Goal: Find specific page/section: Find specific page/section

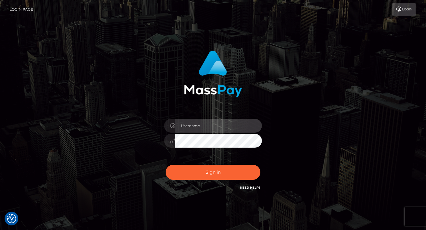
type input "Lou Jacobée"
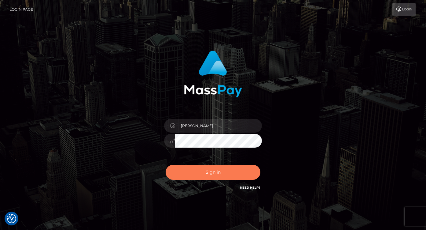
click at [222, 167] on button "Sign in" at bounding box center [213, 171] width 95 height 15
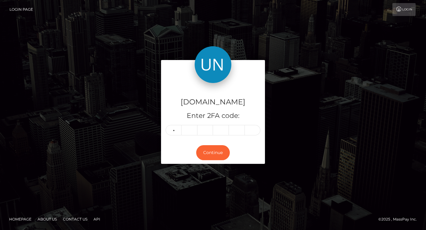
type input "3"
type input "5"
type input "4"
type input "2"
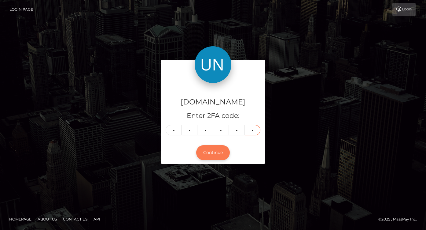
type input "5"
click at [209, 156] on button "Continue" at bounding box center [213, 152] width 34 height 15
click at [213, 156] on button "Continue" at bounding box center [213, 152] width 34 height 15
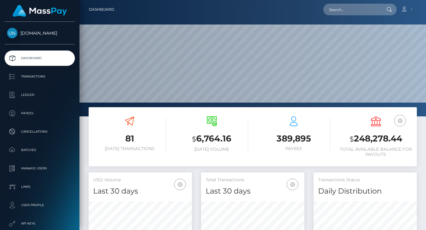
scroll to position [108, 103]
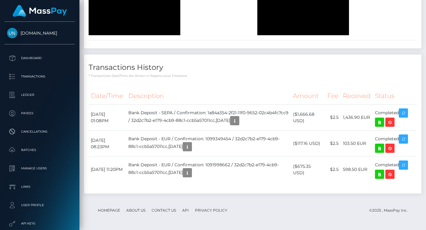
scroll to position [1200, 0]
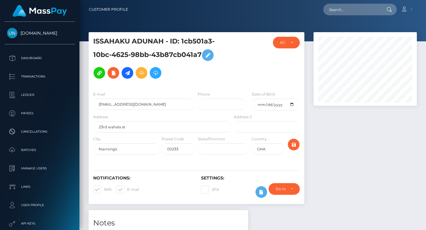
scroll to position [483, 0]
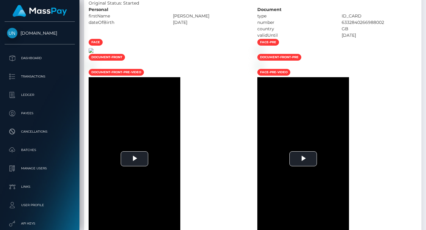
scroll to position [73, 103]
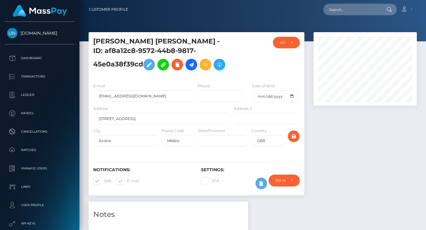
scroll to position [73, 103]
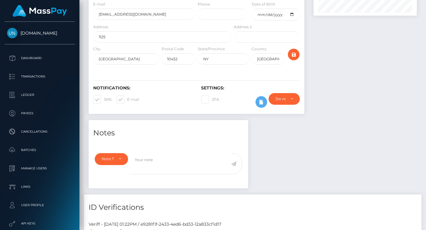
scroll to position [1, 0]
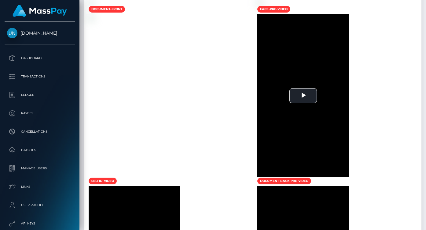
scroll to position [387, 0]
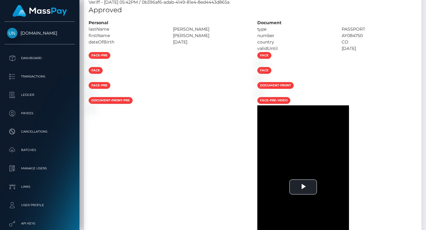
scroll to position [73, 103]
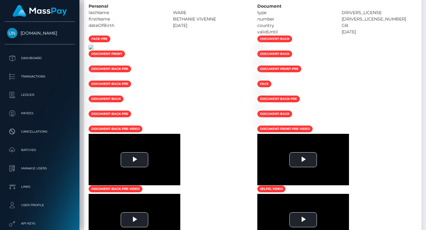
scroll to position [73, 103]
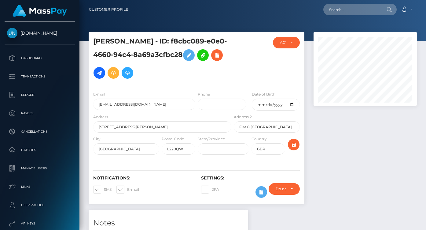
scroll to position [307, 0]
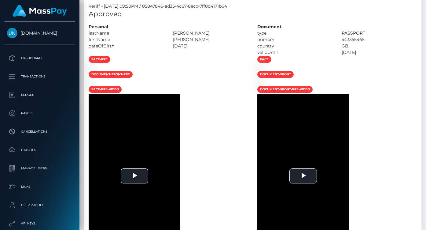
click at [254, 3] on div "Veriff - [DATE] 09:50PM / 85847846-ad35-4c67-8ecc-7ff8d4171b64" at bounding box center [252, 6] width 337 height 6
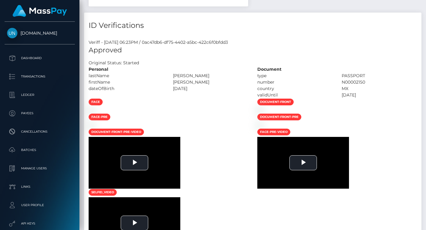
scroll to position [385, 0]
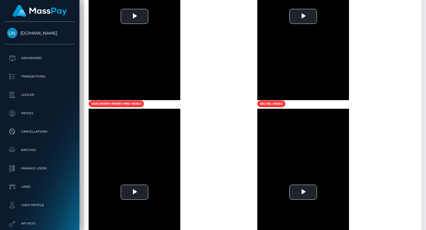
scroll to position [651, 0]
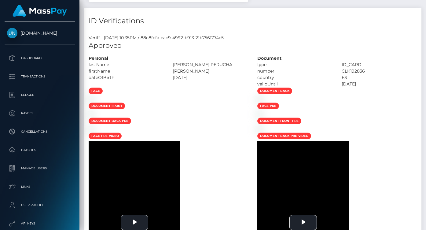
scroll to position [412, 0]
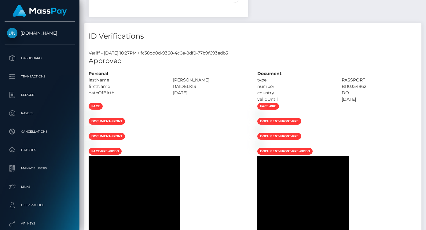
scroll to position [380, 0]
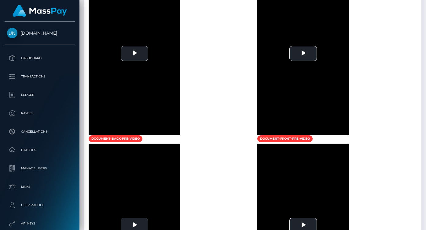
scroll to position [472, 0]
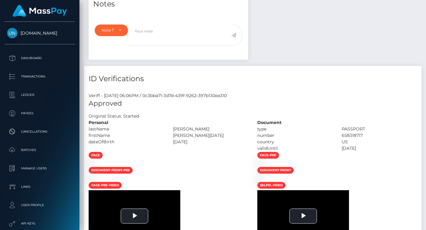
scroll to position [265, 0]
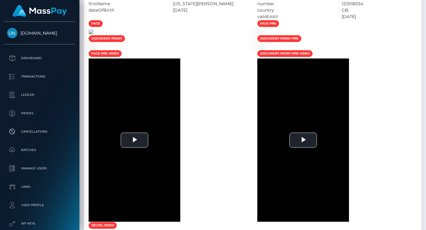
scroll to position [342, 0]
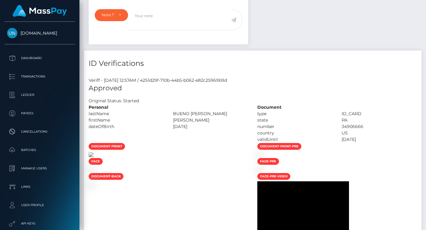
scroll to position [233, 0]
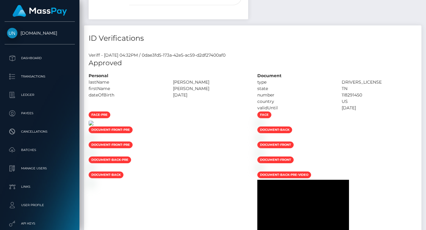
scroll to position [326, 0]
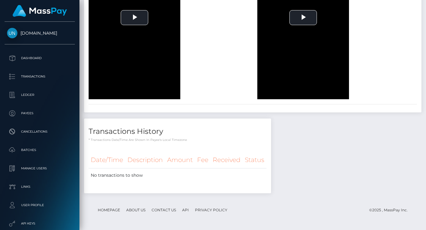
scroll to position [1304, 0]
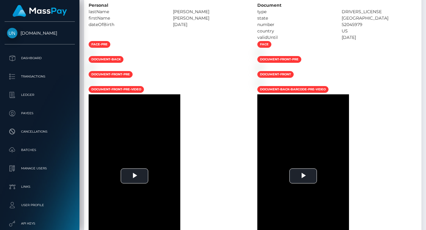
scroll to position [323, 0]
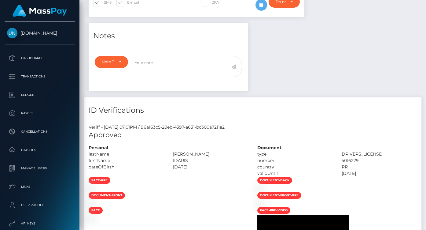
scroll to position [311, 0]
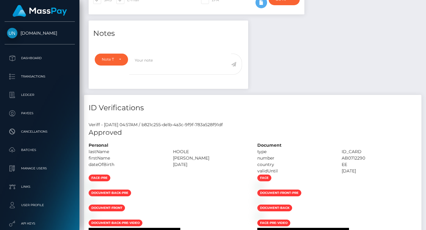
scroll to position [293, 0]
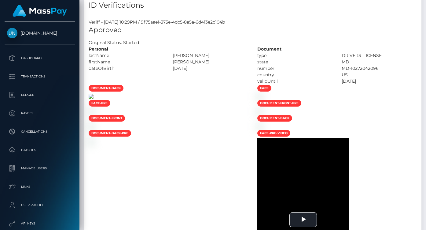
scroll to position [387, 0]
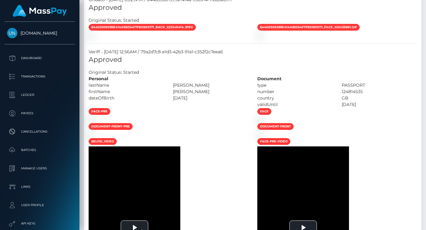
scroll to position [73, 103]
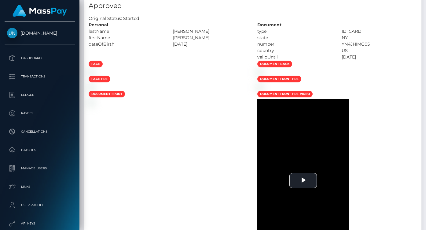
scroll to position [329, 0]
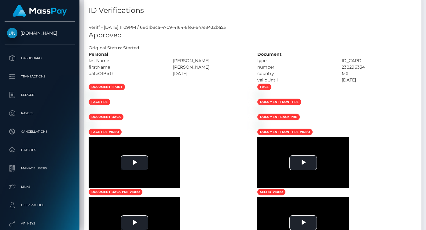
scroll to position [278, 0]
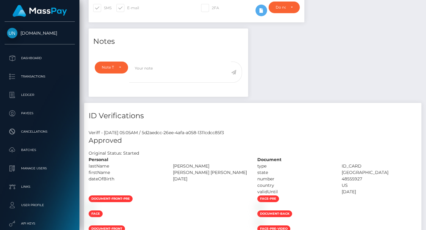
scroll to position [340, 0]
